Goal: Check status

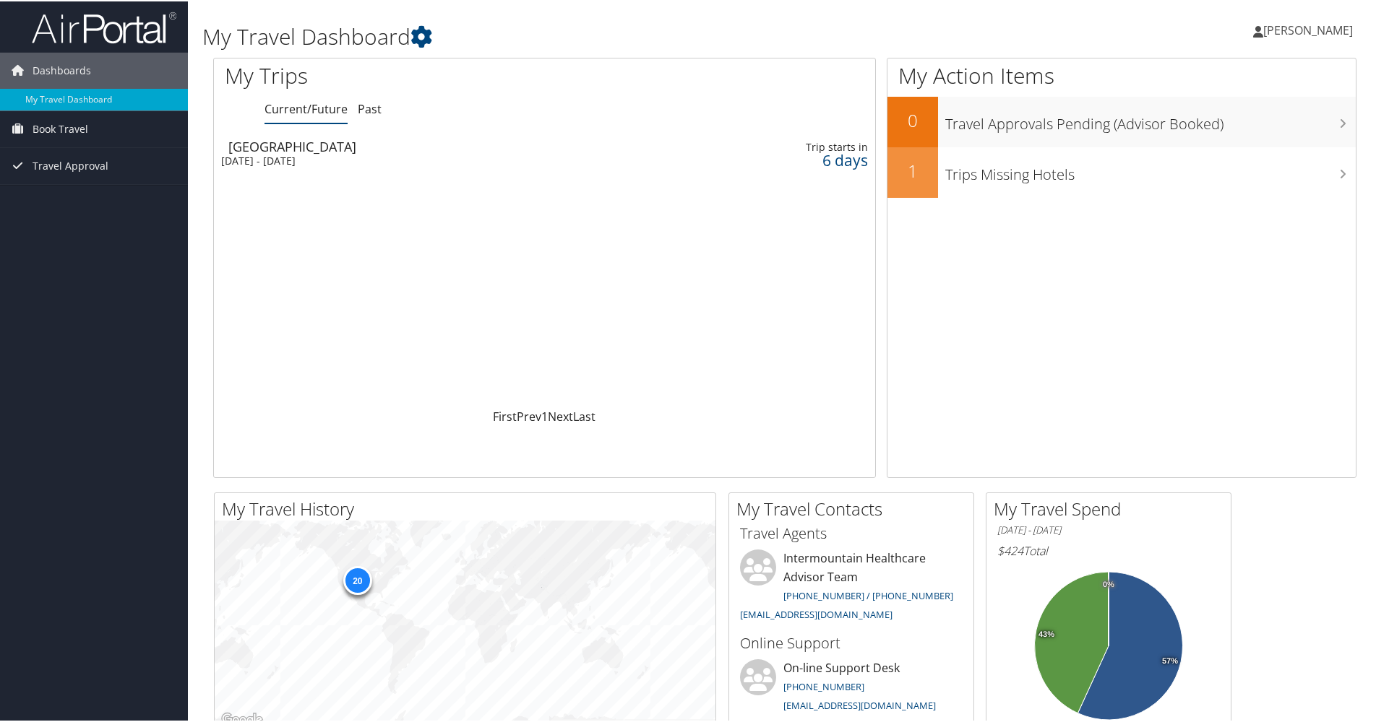
click at [282, 148] on div "[GEOGRAPHIC_DATA]" at bounding box center [435, 145] width 415 height 13
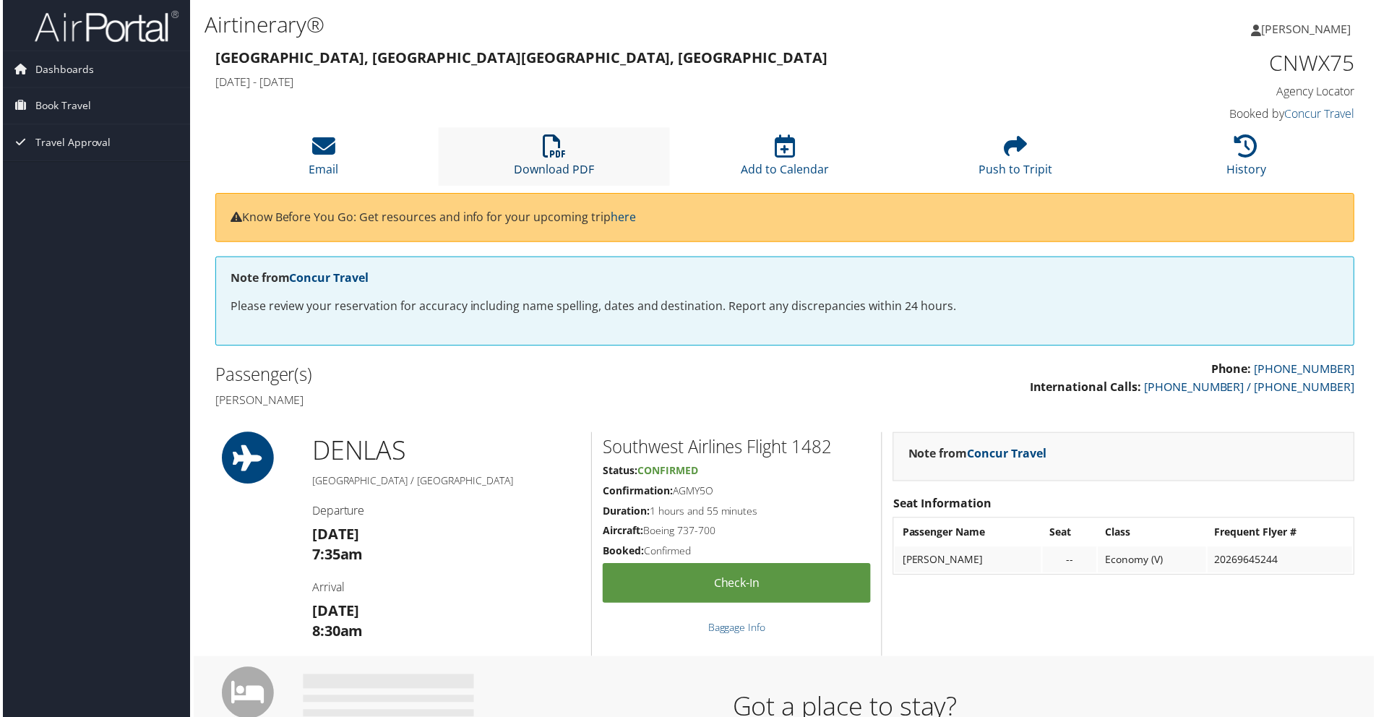
click at [556, 147] on icon at bounding box center [553, 146] width 23 height 23
